Goal: Task Accomplishment & Management: Manage account settings

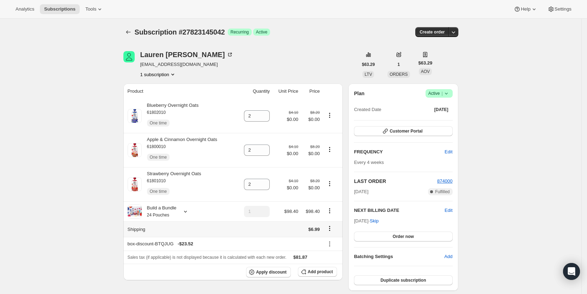
scroll to position [202, 0]
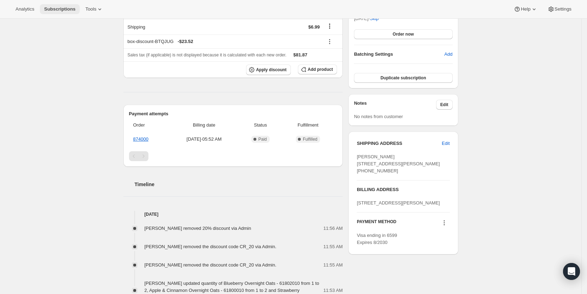
click at [55, 8] on span "Subscriptions" at bounding box center [59, 9] width 31 height 6
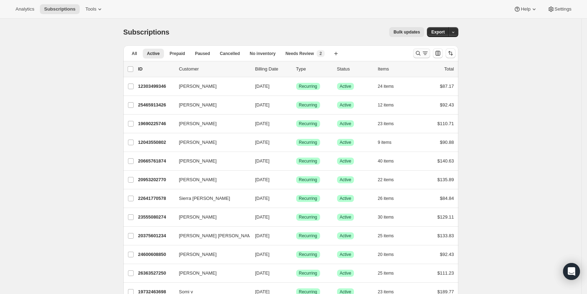
click at [422, 52] on icon "Search and filter results" at bounding box center [418, 53] width 7 height 7
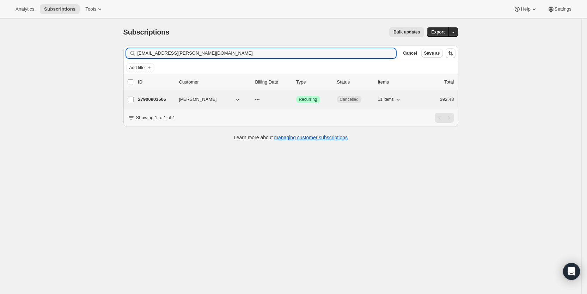
type input "[EMAIL_ADDRESS][PERSON_NAME][DOMAIN_NAME]"
click at [269, 99] on p "---" at bounding box center [272, 99] width 35 height 7
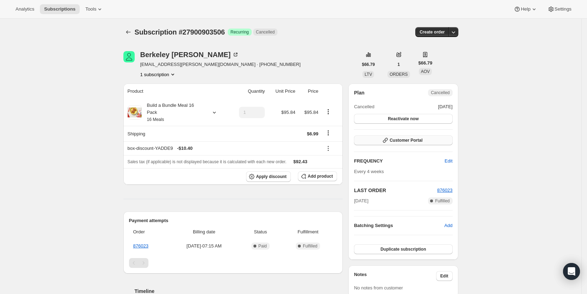
click at [430, 139] on button "Customer Portal" at bounding box center [403, 140] width 98 height 10
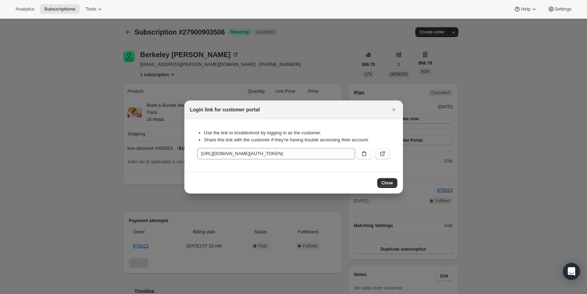
click at [382, 152] on icon ":rkn:" at bounding box center [382, 154] width 4 height 4
click at [395, 110] on icon "Close" at bounding box center [393, 109] width 3 height 3
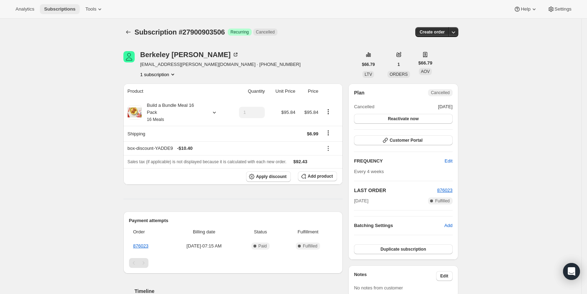
click at [62, 11] on span "Subscriptions" at bounding box center [59, 9] width 31 height 6
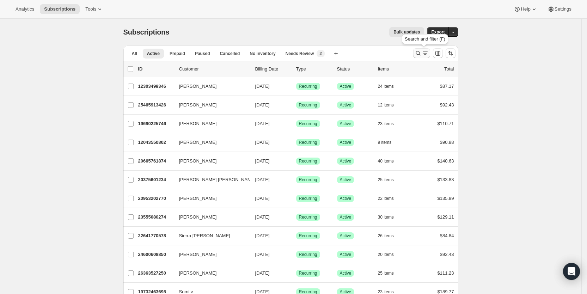
click at [427, 52] on icon "Search and filter results" at bounding box center [425, 53] width 7 height 7
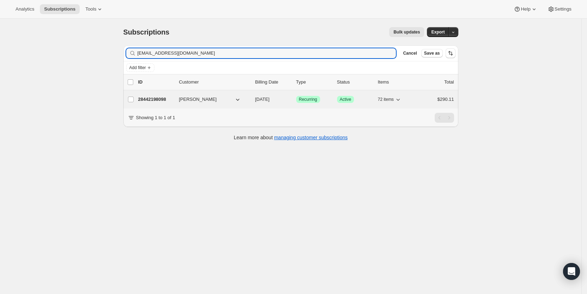
type input "[EMAIL_ADDRESS][DOMAIN_NAME]"
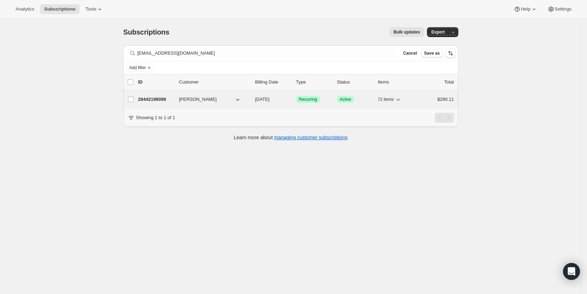
click at [267, 100] on span "[DATE]" at bounding box center [262, 99] width 14 height 5
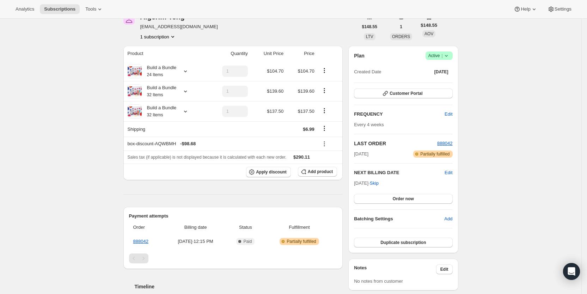
scroll to position [37, 0]
click at [188, 109] on icon at bounding box center [185, 112] width 7 height 7
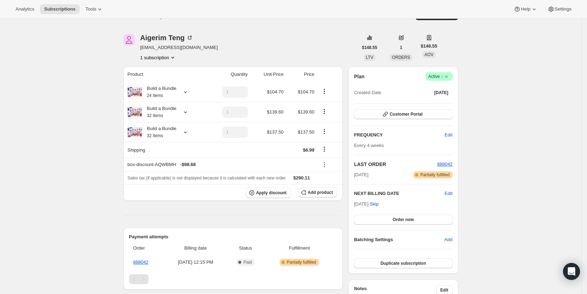
scroll to position [0, 0]
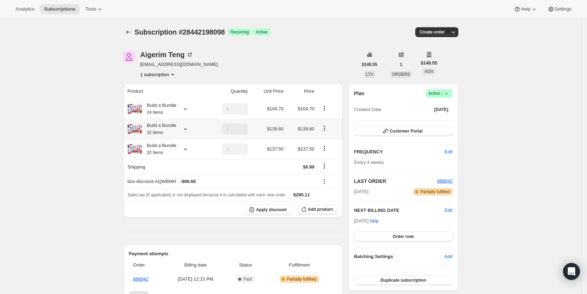
click at [189, 131] on icon at bounding box center [185, 129] width 7 height 7
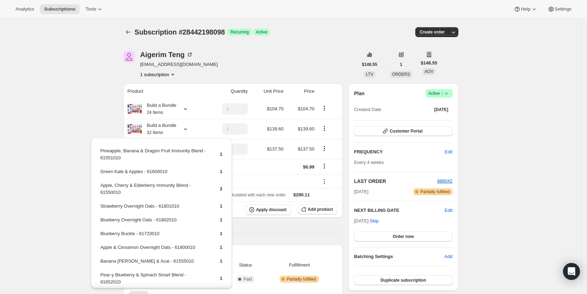
drag, startPoint x: 68, startPoint y: 66, endPoint x: 138, endPoint y: 91, distance: 74.7
click at [70, 66] on div "Subscription #28442198098. This page is ready Subscription #28442198098 Success…" at bounding box center [291, 251] width 582 height 465
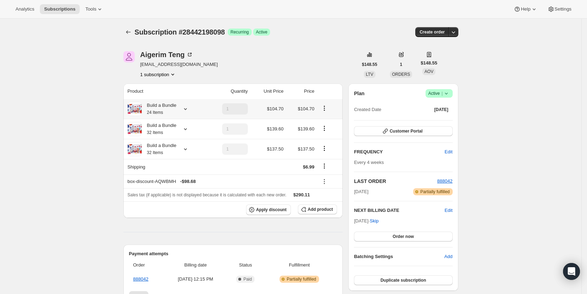
click at [189, 109] on icon at bounding box center [185, 108] width 7 height 7
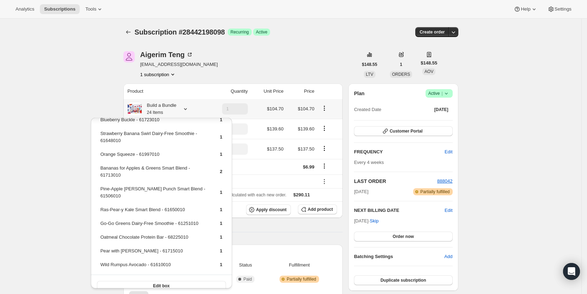
scroll to position [199, 0]
click at [52, 155] on div "Subscription #28442198098. This page is ready Subscription #28442198098 Success…" at bounding box center [291, 251] width 582 height 465
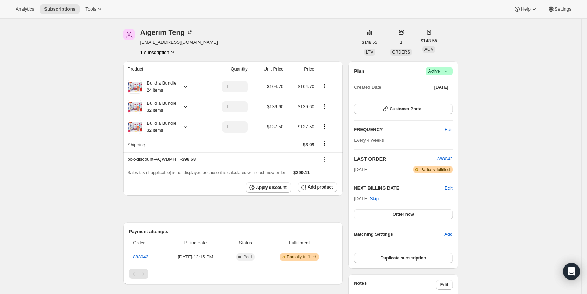
scroll to position [0, 0]
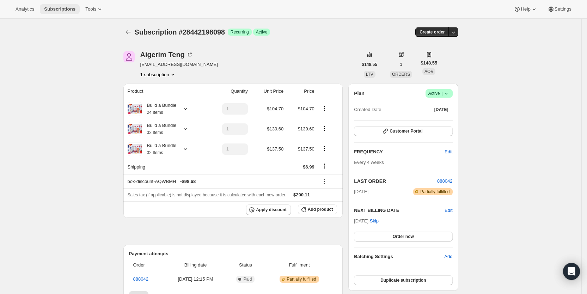
click at [59, 6] on span "Subscriptions" at bounding box center [59, 9] width 31 height 6
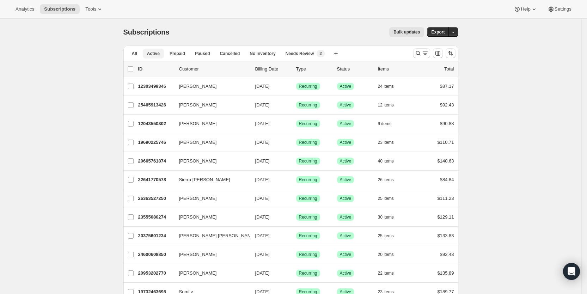
click at [158, 55] on span "Active" at bounding box center [153, 54] width 13 height 6
click at [445, 32] on span "Export" at bounding box center [437, 32] width 13 height 6
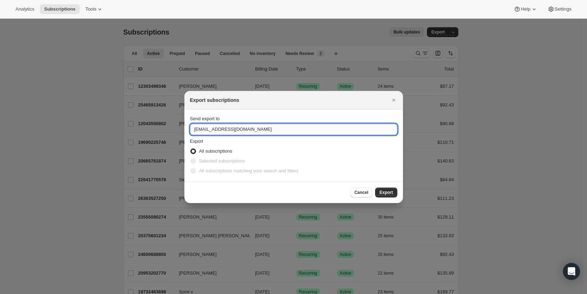
drag, startPoint x: 202, startPoint y: 130, endPoint x: 192, endPoint y: 130, distance: 10.2
click at [192, 130] on input "[EMAIL_ADDRESS][DOMAIN_NAME]" at bounding box center [293, 129] width 207 height 11
type input "[EMAIL_ADDRESS][DOMAIN_NAME]"
click at [388, 193] on span "Export" at bounding box center [386, 193] width 13 height 6
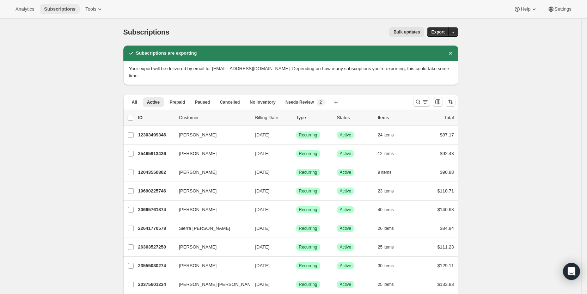
click at [55, 9] on span "Subscriptions" at bounding box center [59, 9] width 31 height 6
click at [140, 97] on button "All" at bounding box center [135, 102] width 14 height 10
click at [425, 98] on icon "Search and filter results" at bounding box center [425, 101] width 7 height 7
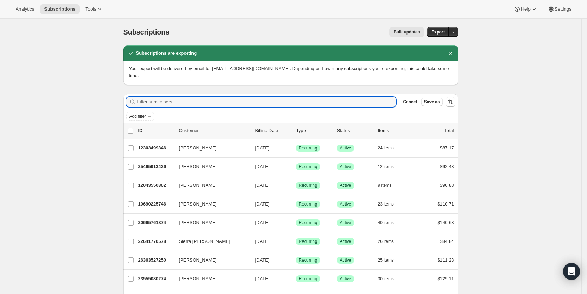
paste input "[EMAIL_ADDRESS][DOMAIN_NAME]"
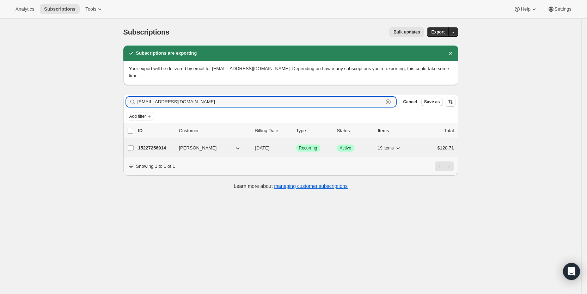
type input "[EMAIL_ADDRESS][DOMAIN_NAME]"
click at [270, 145] on span "[DATE]" at bounding box center [262, 147] width 14 height 5
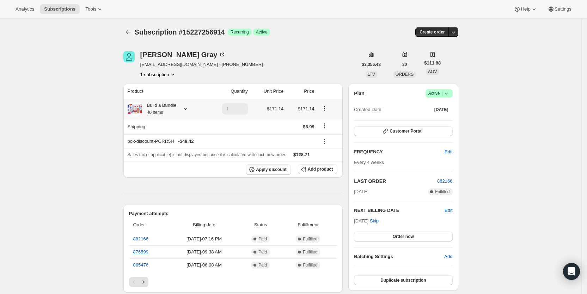
click at [188, 109] on icon at bounding box center [185, 108] width 7 height 7
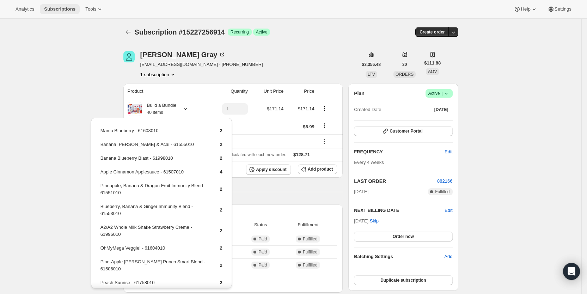
click at [68, 9] on span "Subscriptions" at bounding box center [59, 9] width 31 height 6
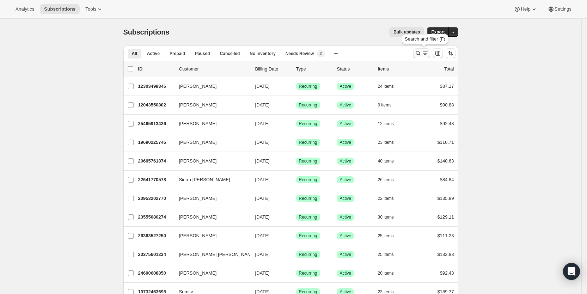
click at [422, 54] on icon "Search and filter results" at bounding box center [418, 53] width 7 height 7
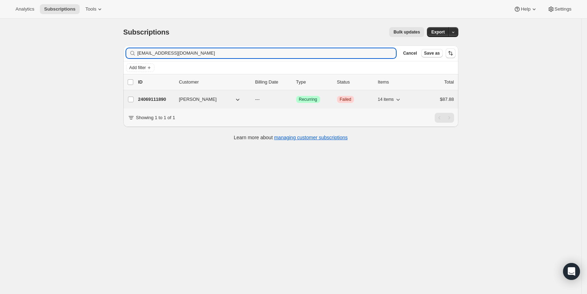
type input "[EMAIL_ADDRESS][DOMAIN_NAME]"
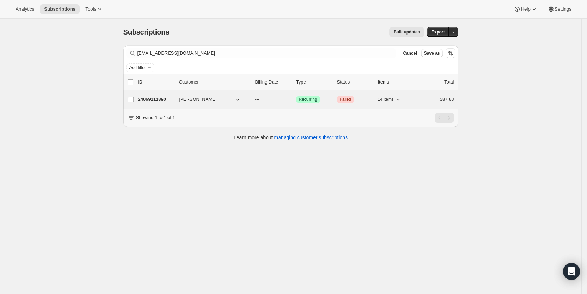
click at [260, 97] on span "---" at bounding box center [257, 99] width 5 height 5
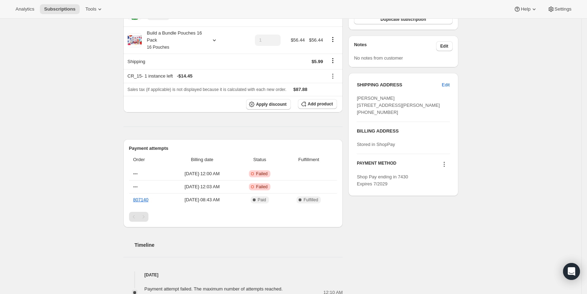
scroll to position [266, 0]
